Goal: Find specific page/section: Find specific page/section

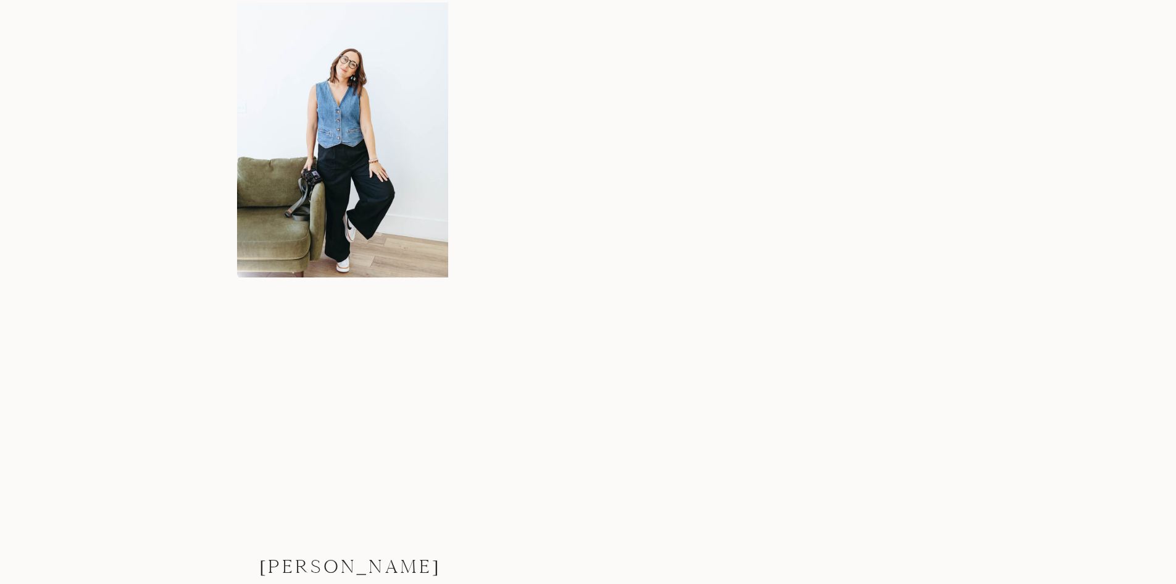
scroll to position [7943, 0]
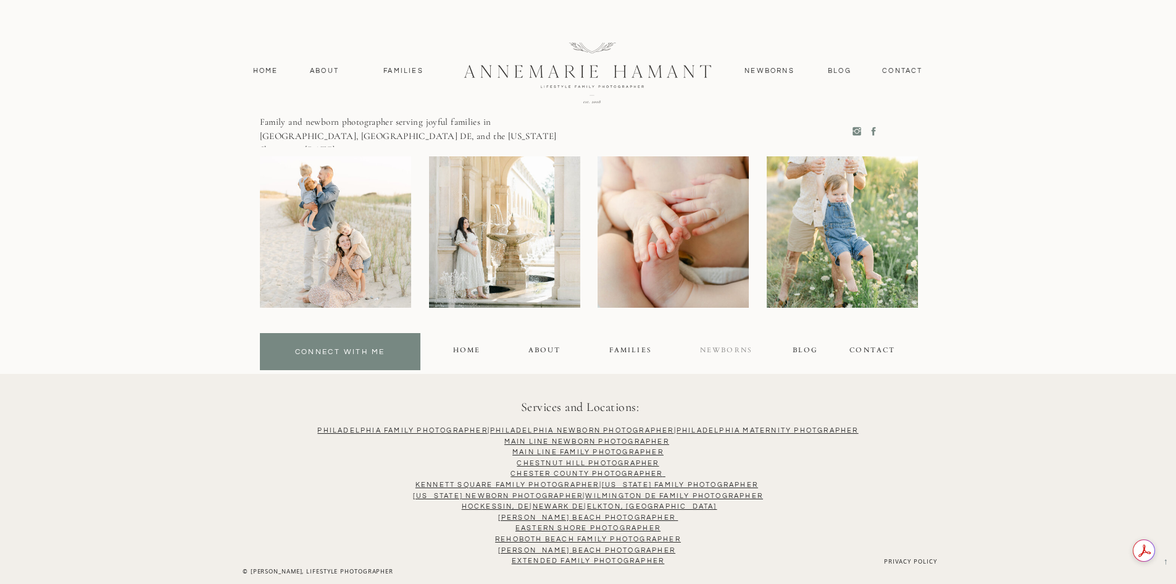
click at [713, 351] on div "NEWBORNS" at bounding box center [727, 352] width 54 height 14
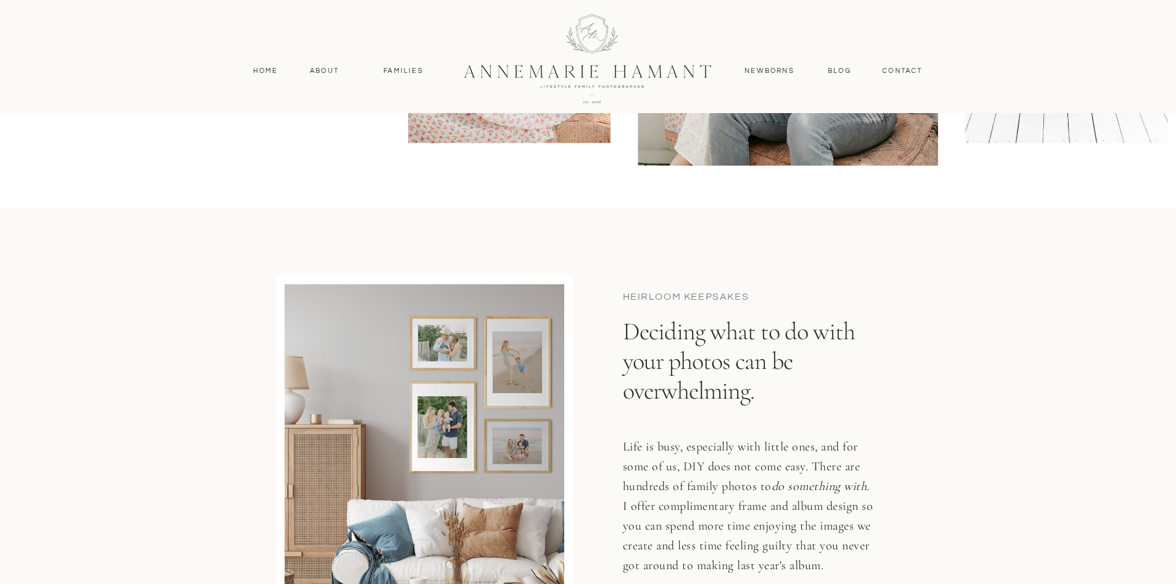
scroll to position [5063, 0]
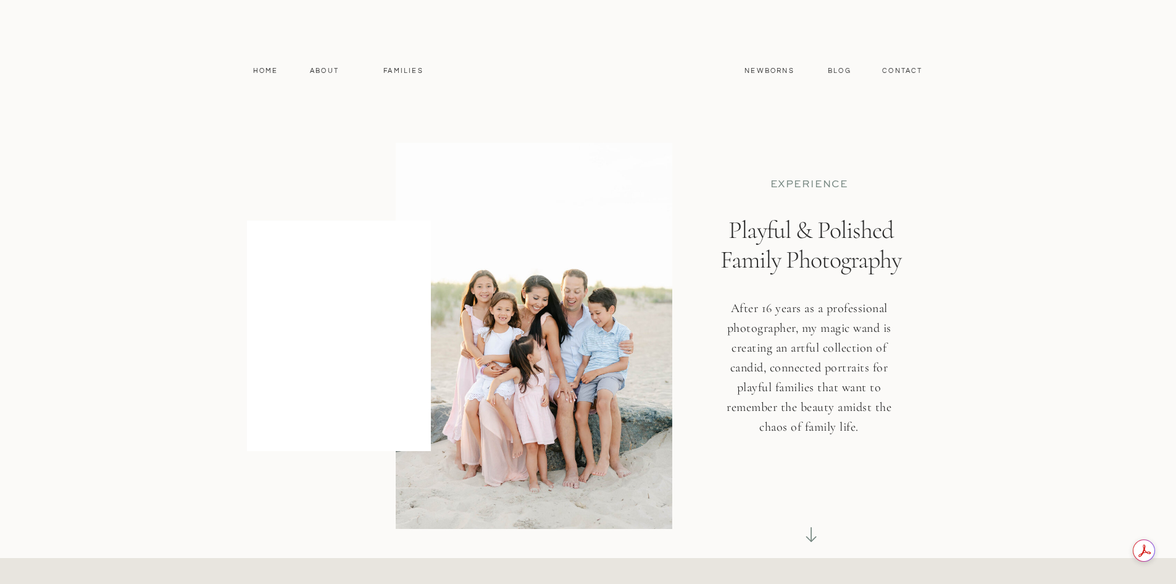
scroll to position [7943, 0]
